Goal: Task Accomplishment & Management: Use online tool/utility

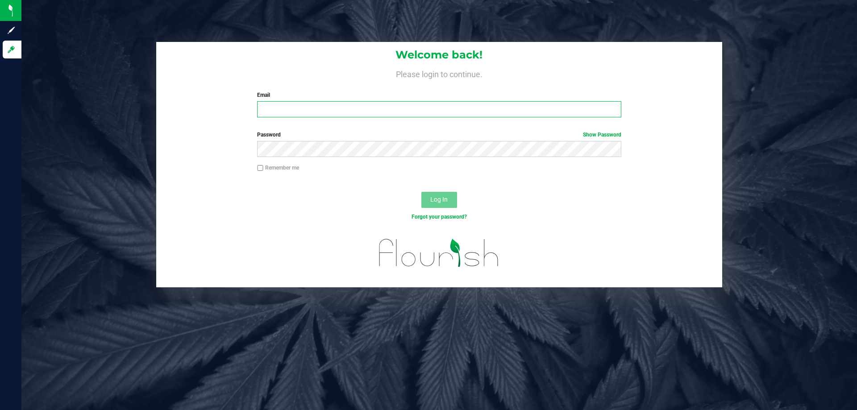
click at [301, 112] on input "Email" at bounding box center [439, 109] width 364 height 16
type input "[EMAIL_ADDRESS][DOMAIN_NAME]"
click at [421, 192] on button "Log In" at bounding box center [439, 200] width 36 height 16
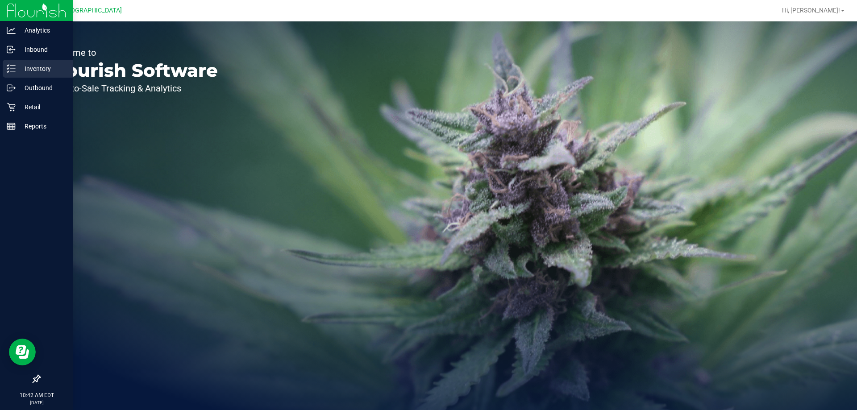
click at [24, 75] on div "Inventory" at bounding box center [38, 69] width 71 height 18
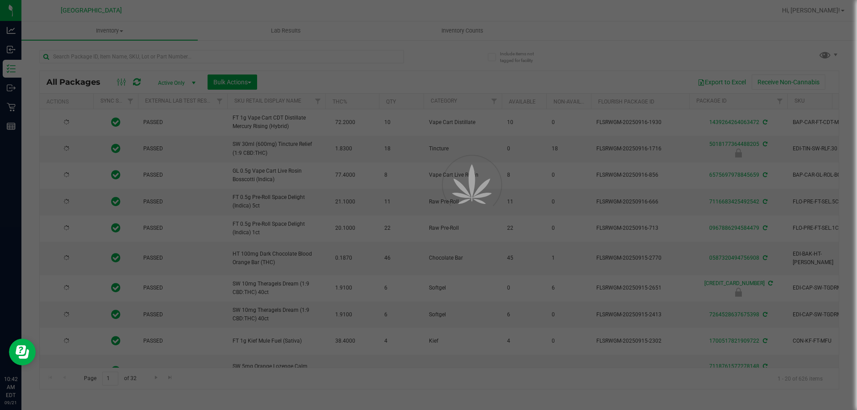
type input "[DATE]"
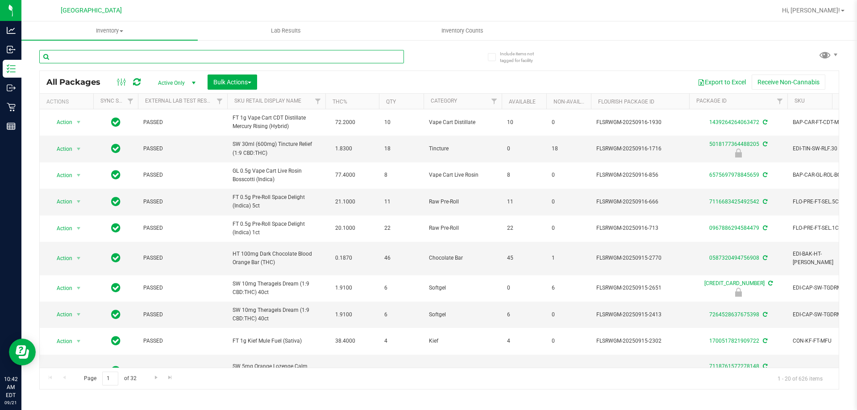
click at [87, 55] on input "text" at bounding box center [221, 56] width 365 height 13
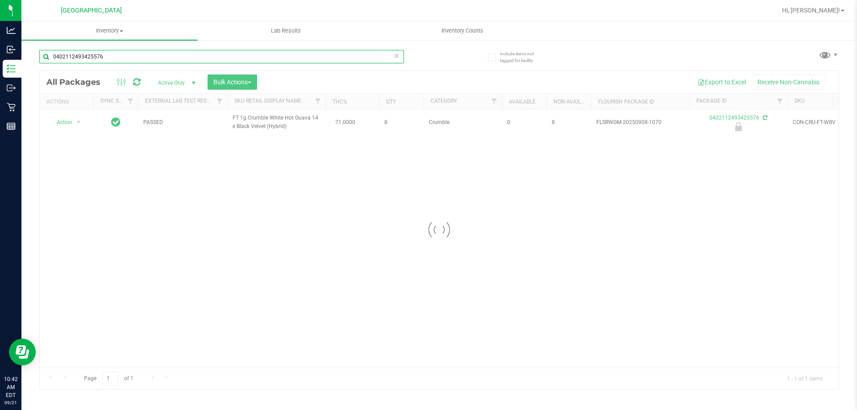
type input "0402112493425576"
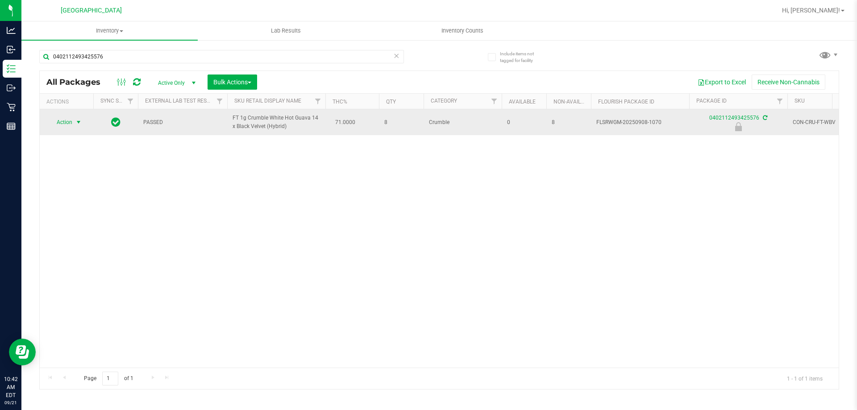
click at [78, 121] on span "select" at bounding box center [78, 122] width 7 height 7
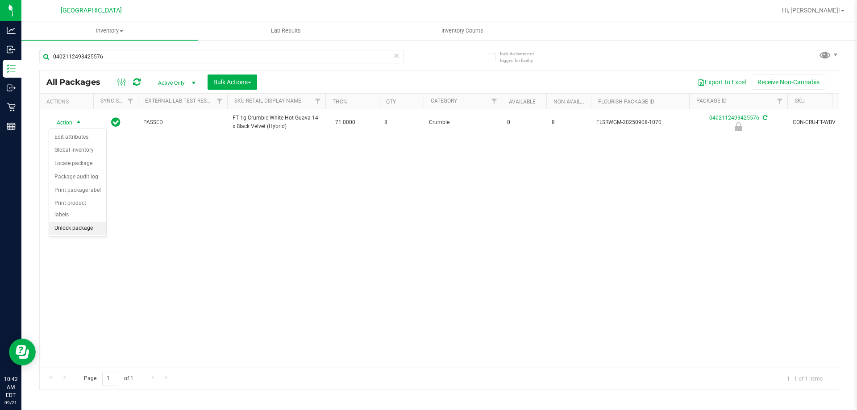
click at [77, 222] on li "Unlock package" at bounding box center [77, 228] width 57 height 13
